Goal: Task Accomplishment & Management: Complete application form

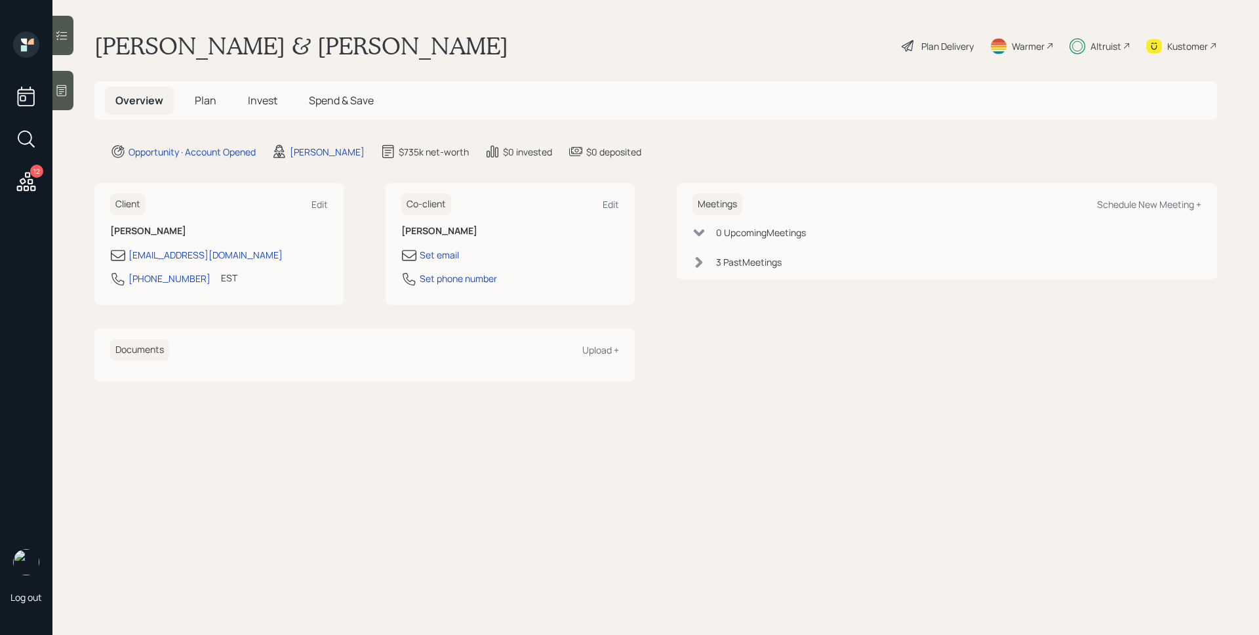
click at [193, 102] on h5 "Plan" at bounding box center [205, 101] width 43 height 28
